Goal: Task Accomplishment & Management: Manage account settings

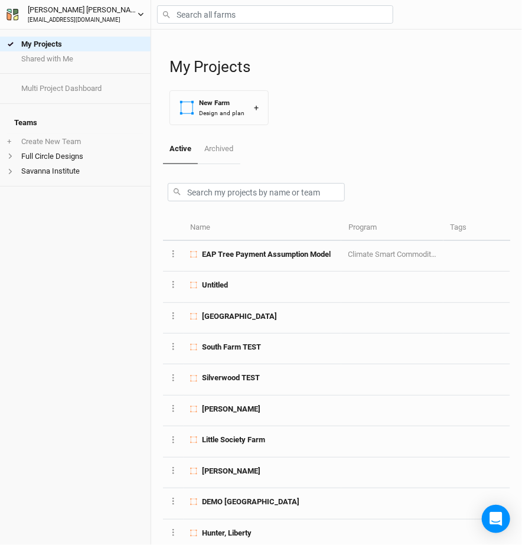
click at [33, 6] on div "[PERSON_NAME]" at bounding box center [83, 10] width 110 height 12
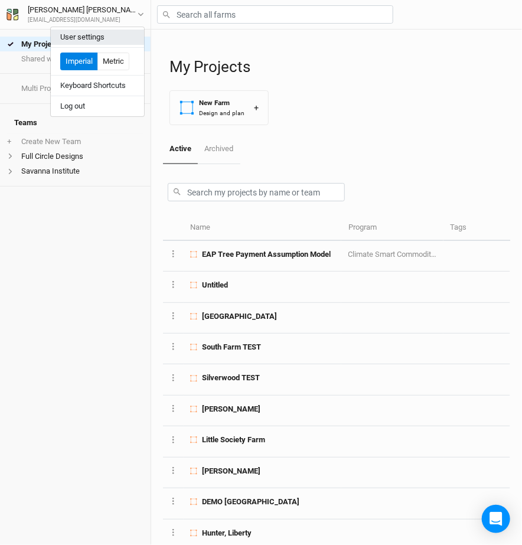
click at [89, 30] on button "User settings" at bounding box center [97, 37] width 93 height 15
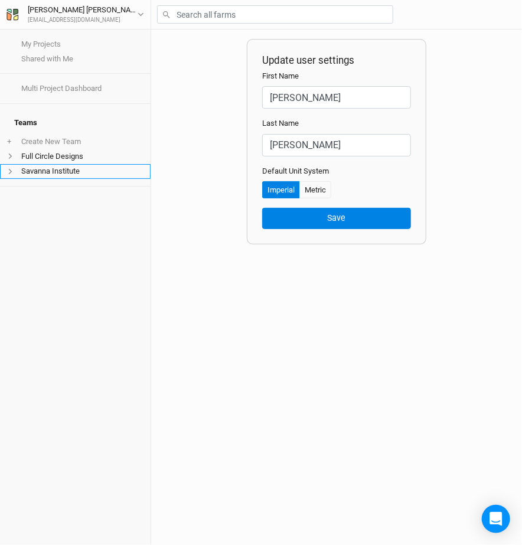
click at [38, 164] on li "Savanna Institute" at bounding box center [75, 171] width 151 height 15
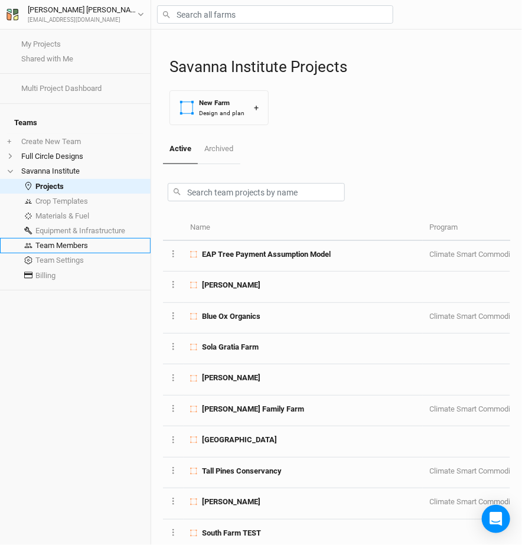
click at [64, 238] on link "Team Members" at bounding box center [75, 245] width 151 height 15
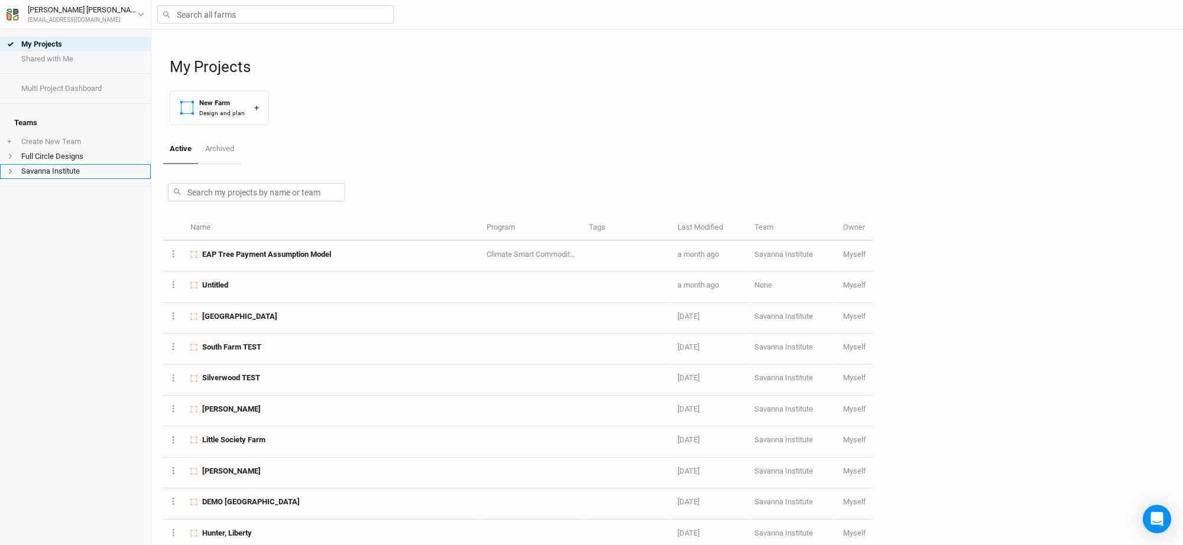
click at [76, 165] on li "Savanna Institute" at bounding box center [75, 171] width 151 height 15
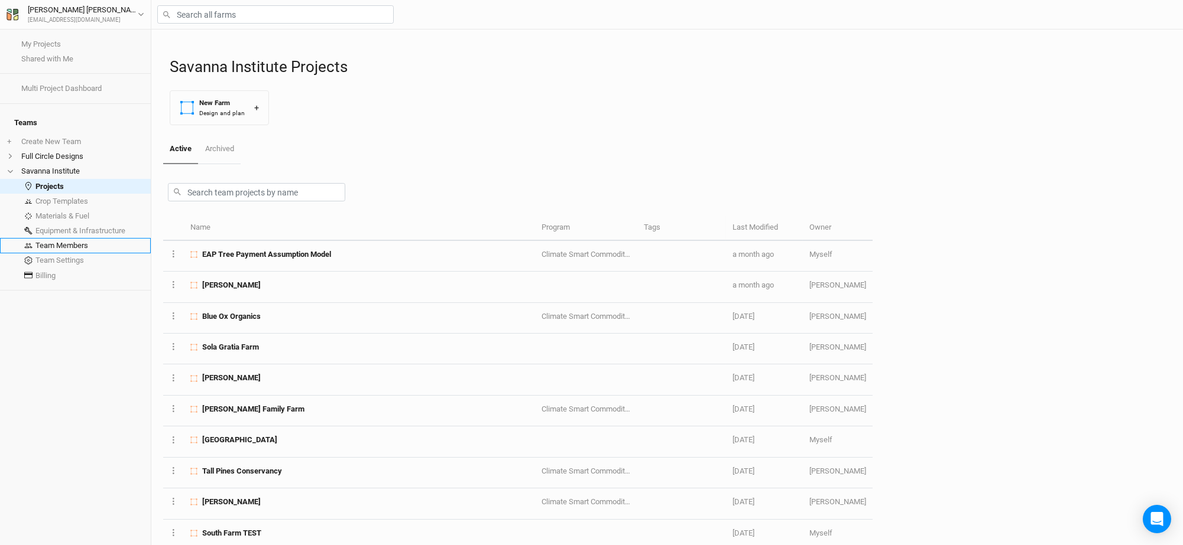
click at [59, 238] on link "Team Members" at bounding box center [75, 245] width 151 height 15
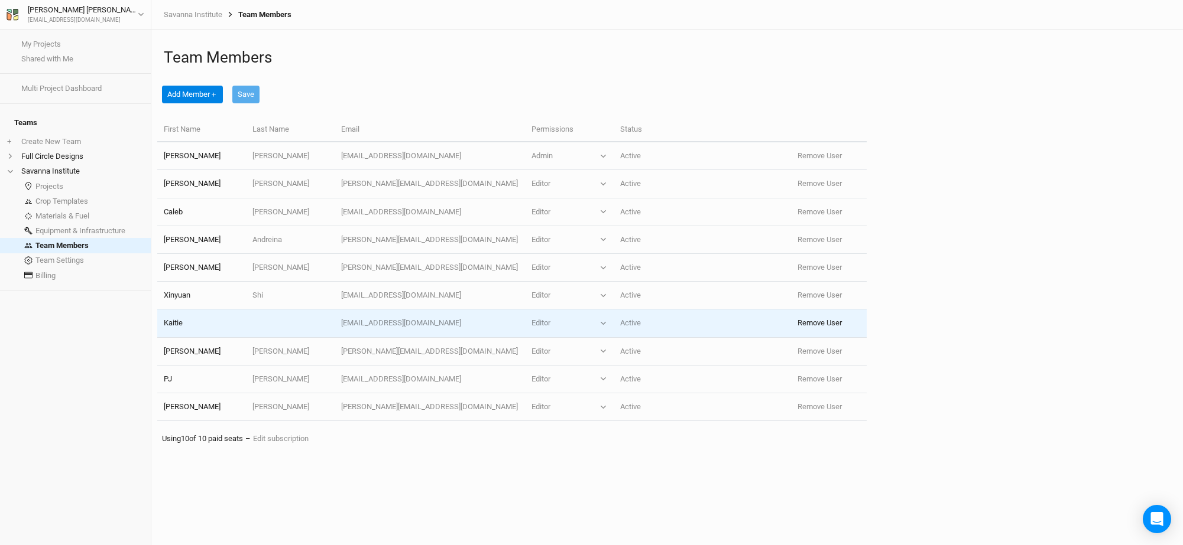
click at [802, 321] on button "Remove User" at bounding box center [819, 323] width 44 height 11
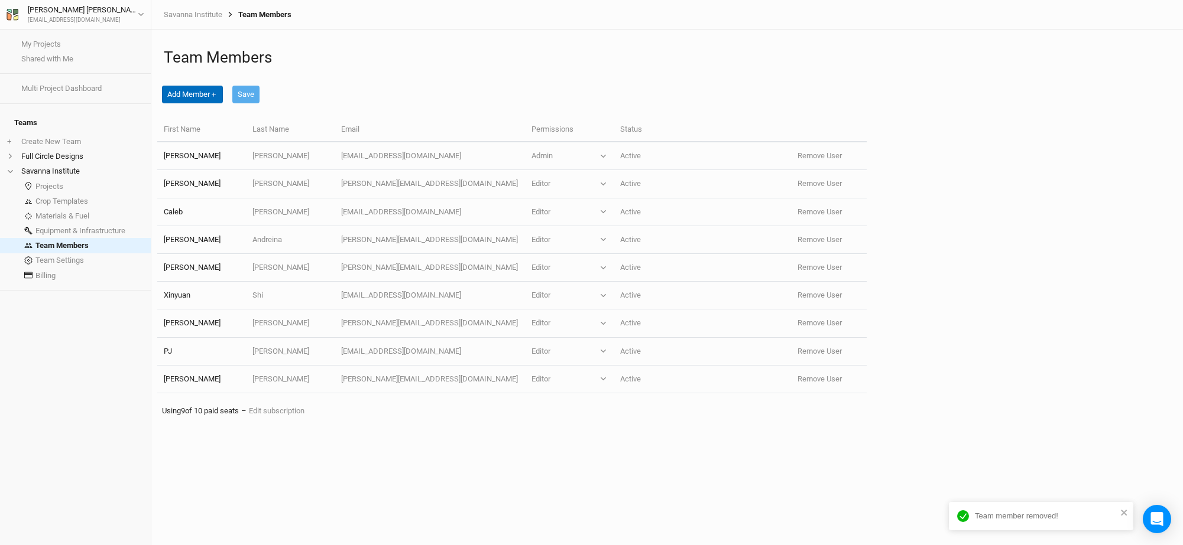
click at [203, 92] on button "Add Member ＋" at bounding box center [192, 95] width 61 height 18
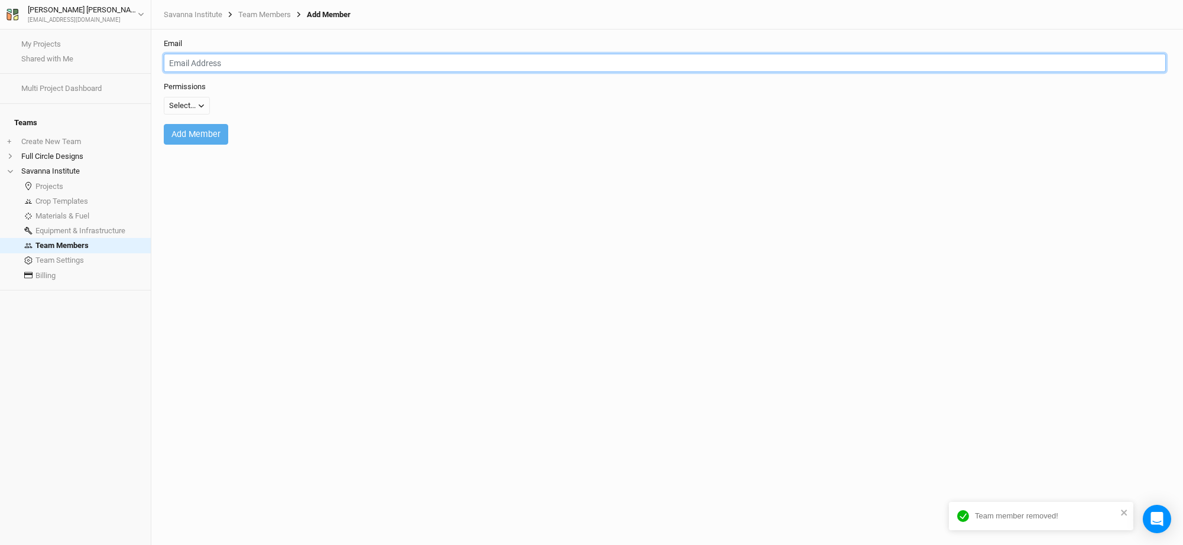
click at [222, 63] on input "email" at bounding box center [665, 63] width 1002 height 18
type input "[EMAIL_ADDRESS][DOMAIN_NAME]"
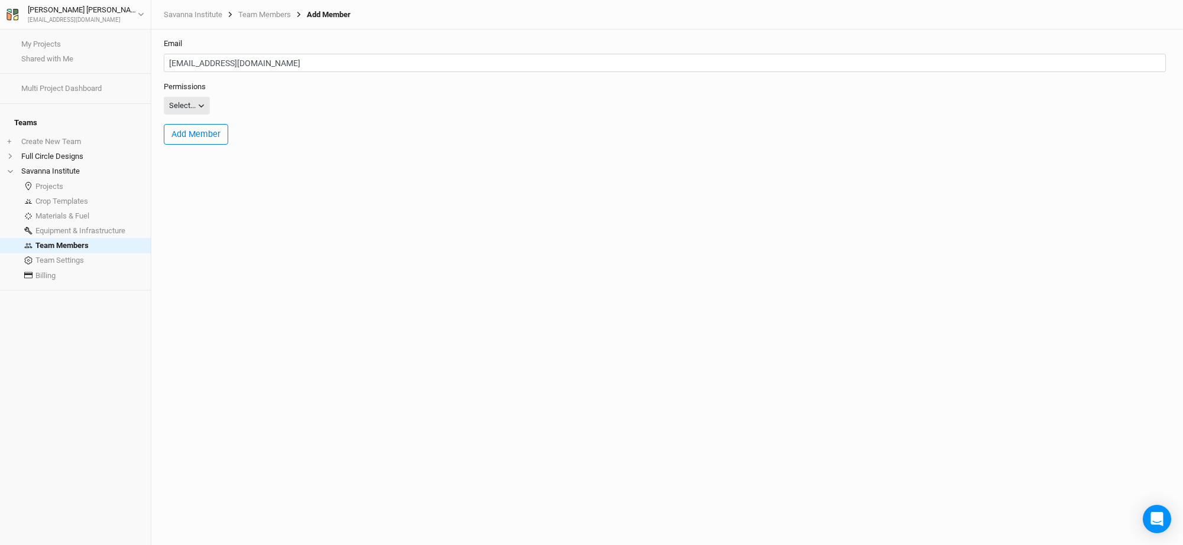
click at [197, 110] on button "Select..." at bounding box center [187, 106] width 46 height 18
click at [201, 148] on span "Editor" at bounding box center [190, 148] width 25 height 14
click at [199, 134] on button "Add Member" at bounding box center [196, 134] width 64 height 21
